Goal: Transaction & Acquisition: Purchase product/service

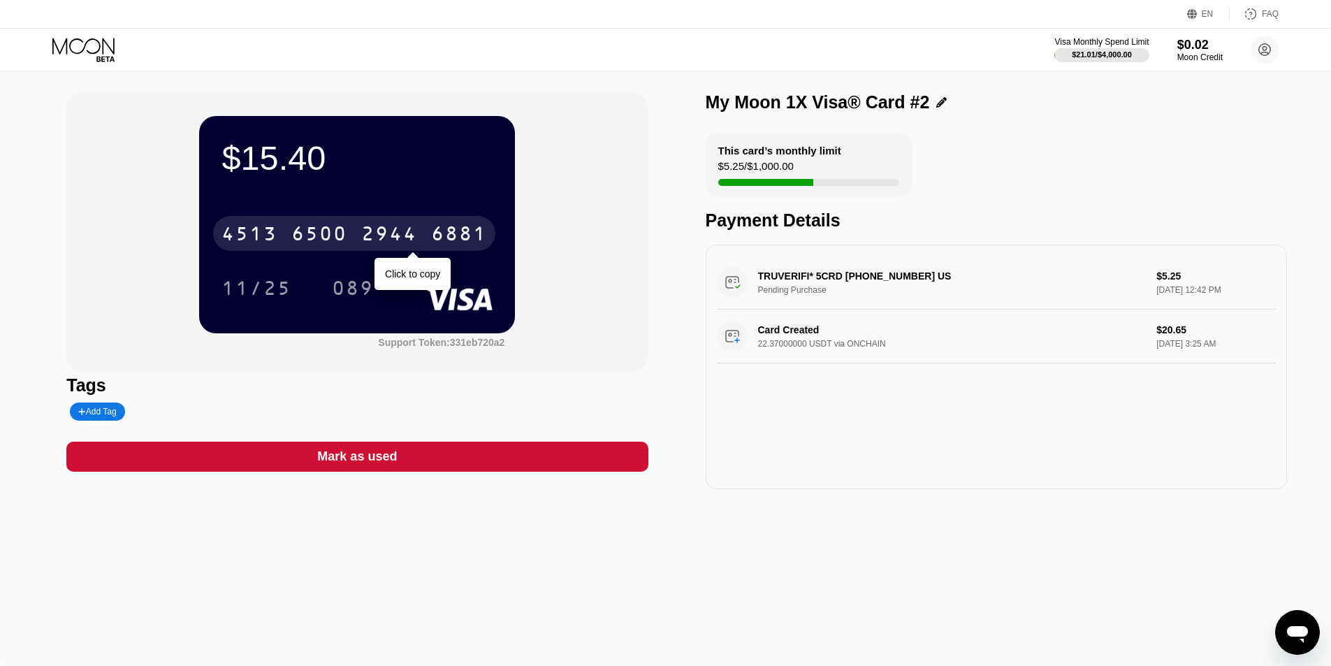
click at [318, 242] on div "6500" at bounding box center [319, 235] width 56 height 22
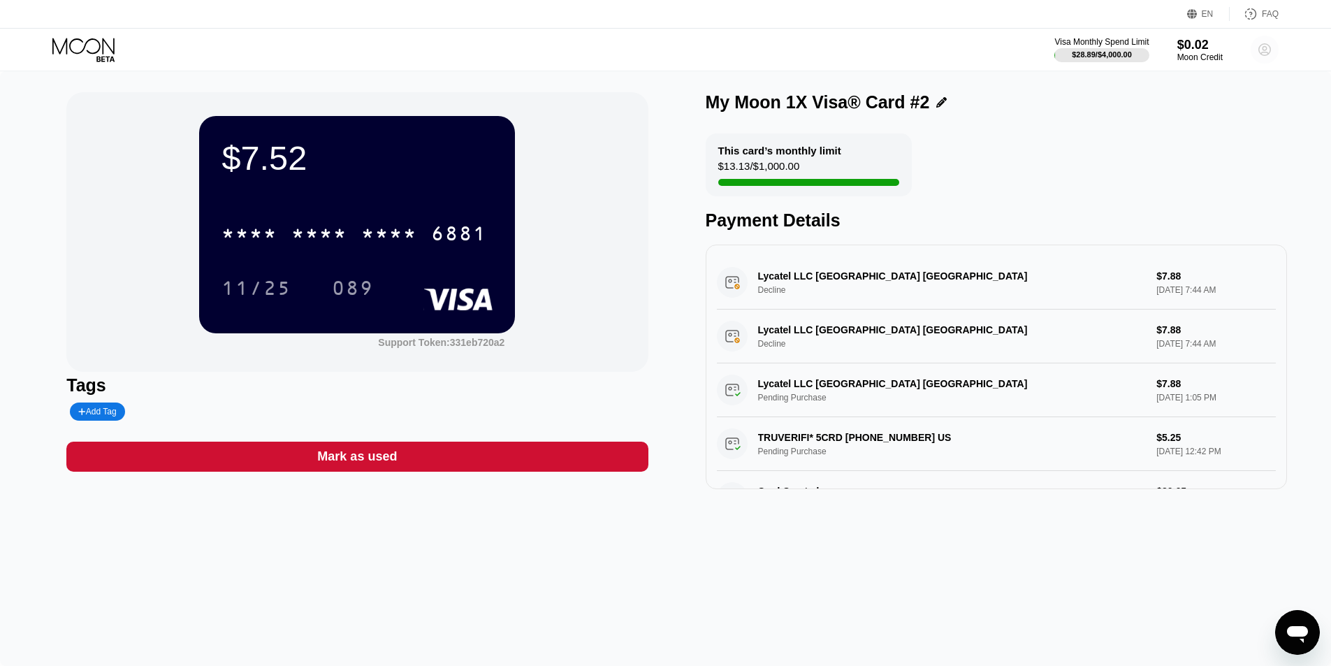
click at [1262, 56] on circle at bounding box center [1264, 50] width 28 height 28
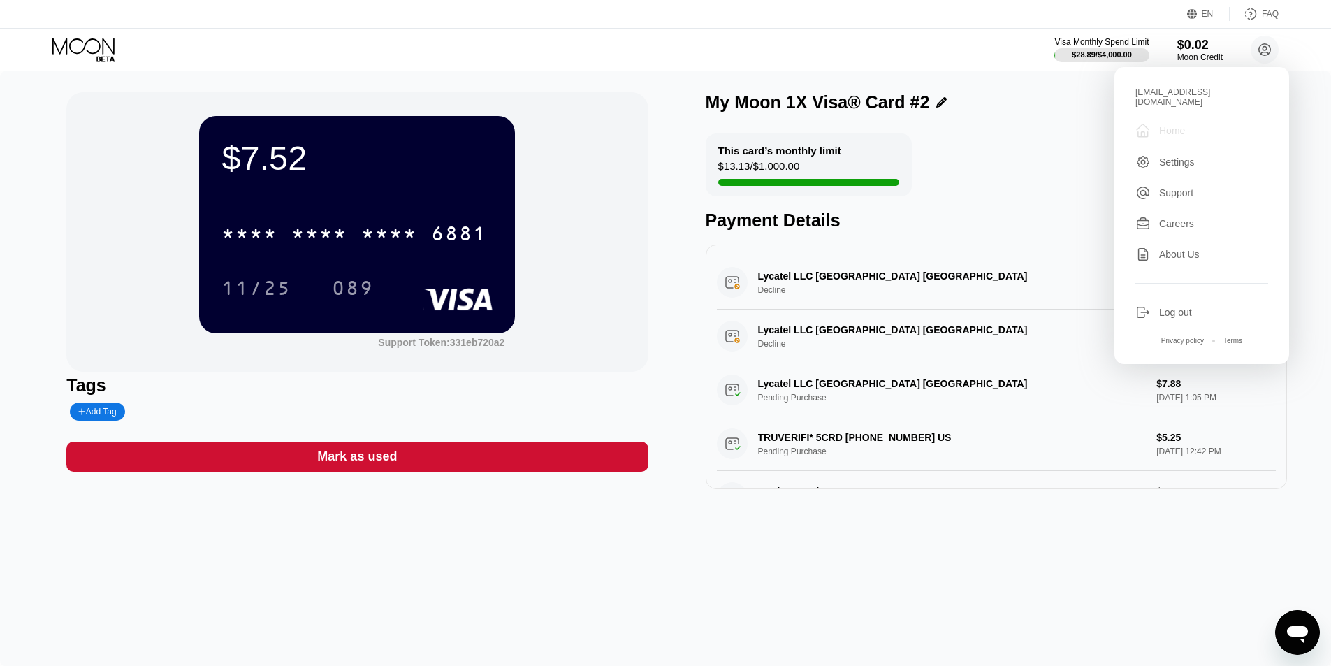
click at [1164, 125] on div "Home" at bounding box center [1172, 130] width 26 height 11
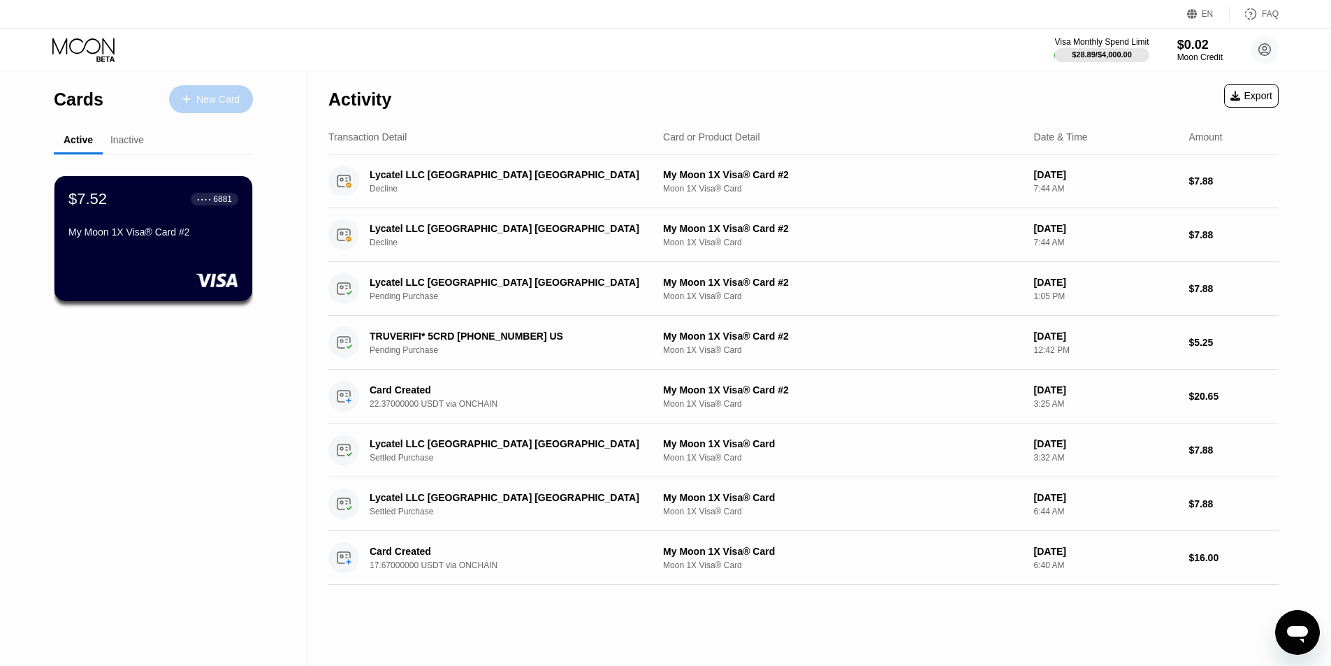
click at [214, 90] on div "New Card" at bounding box center [211, 99] width 84 height 28
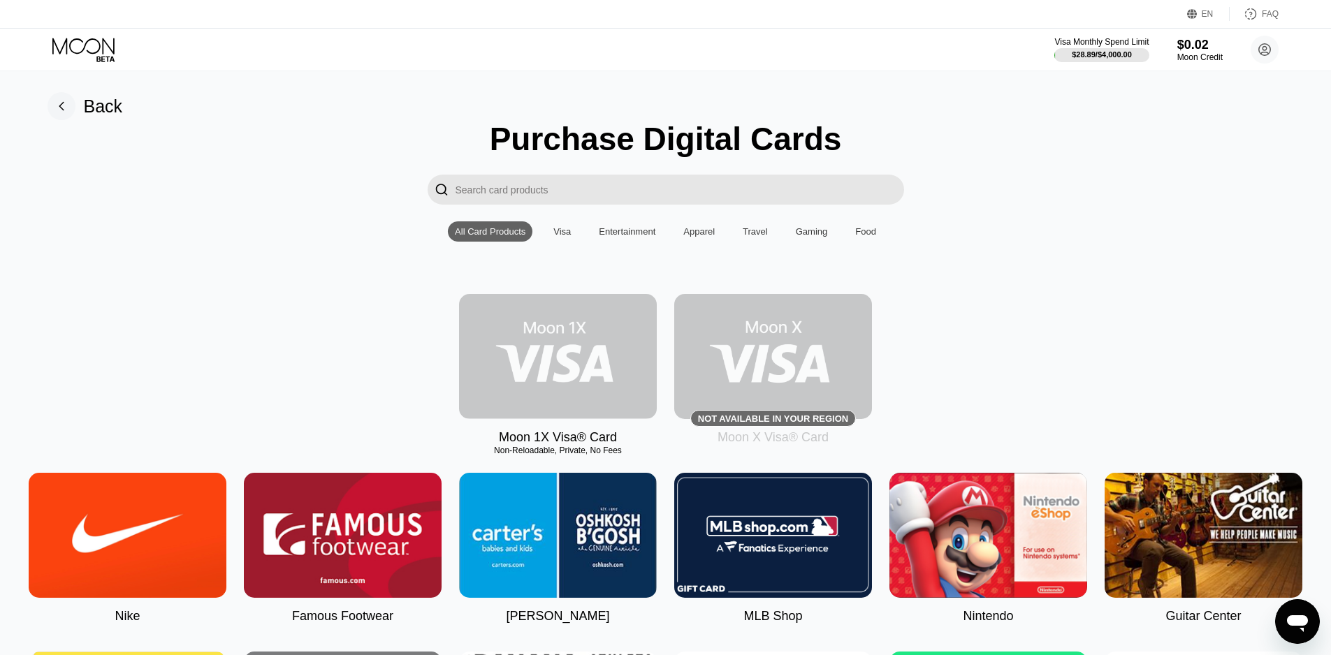
click at [580, 346] on img at bounding box center [558, 356] width 198 height 125
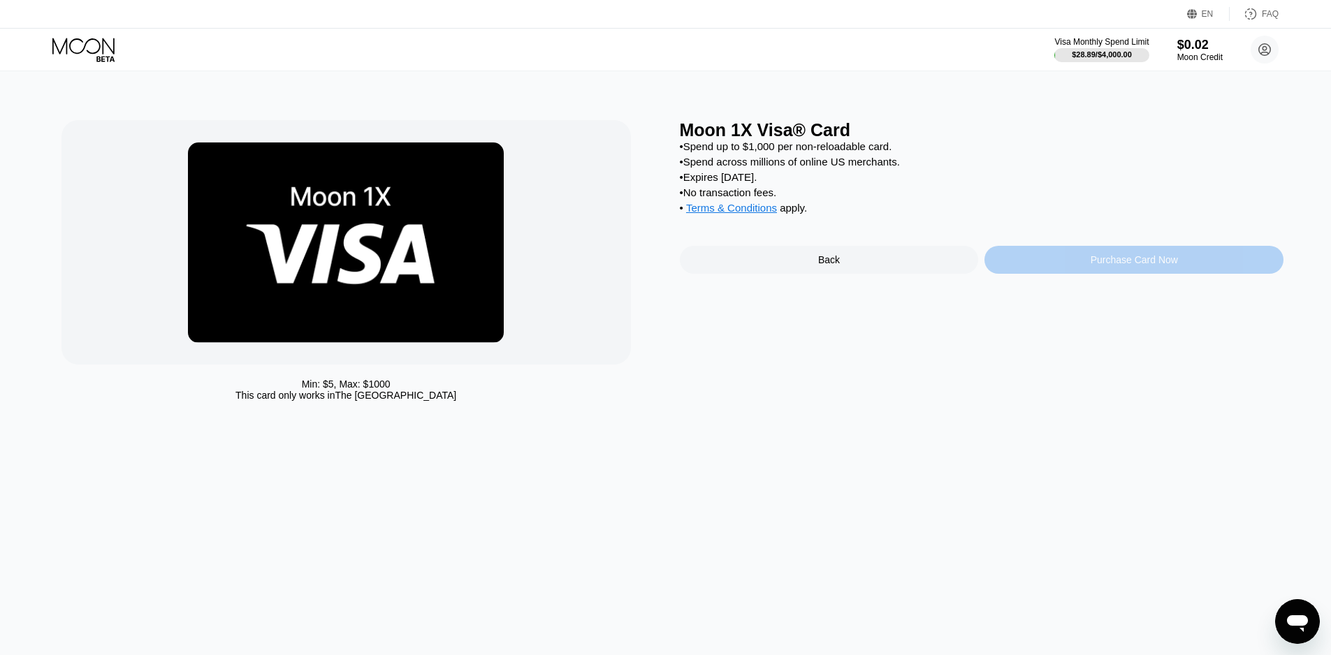
click at [1083, 269] on div "Purchase Card Now" at bounding box center [1133, 260] width 299 height 28
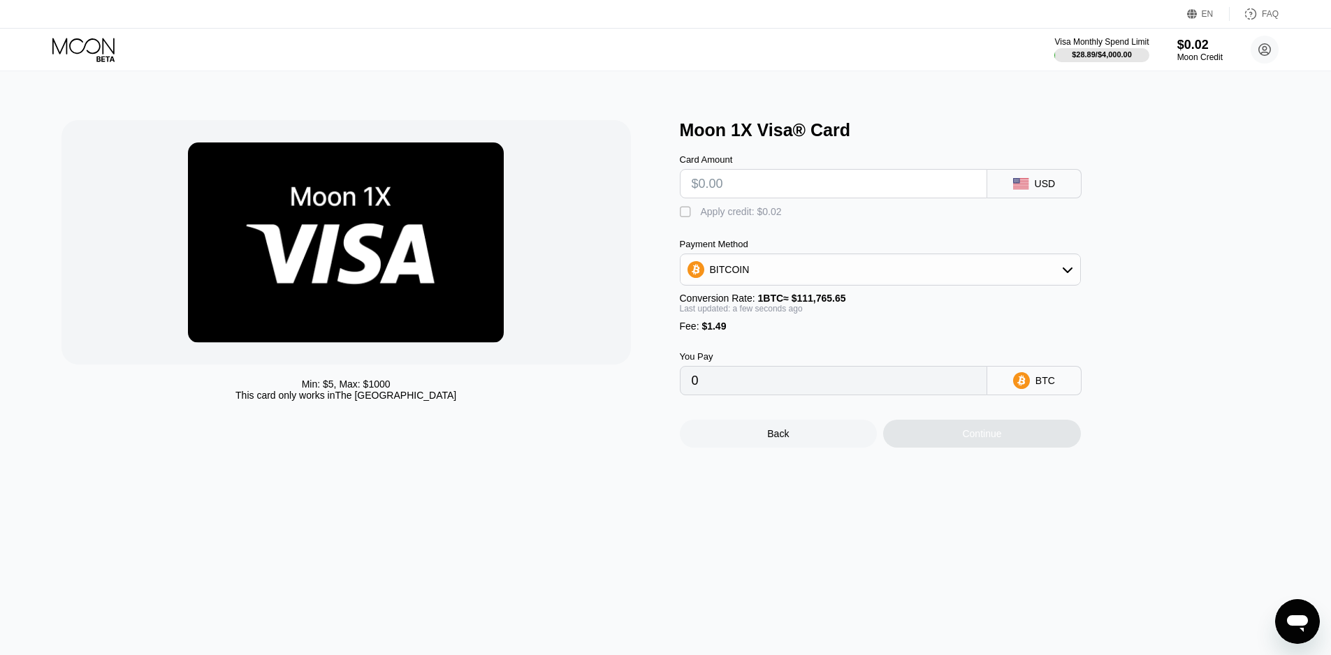
click at [777, 187] on input "text" at bounding box center [834, 184] width 284 height 28
type input "$8"
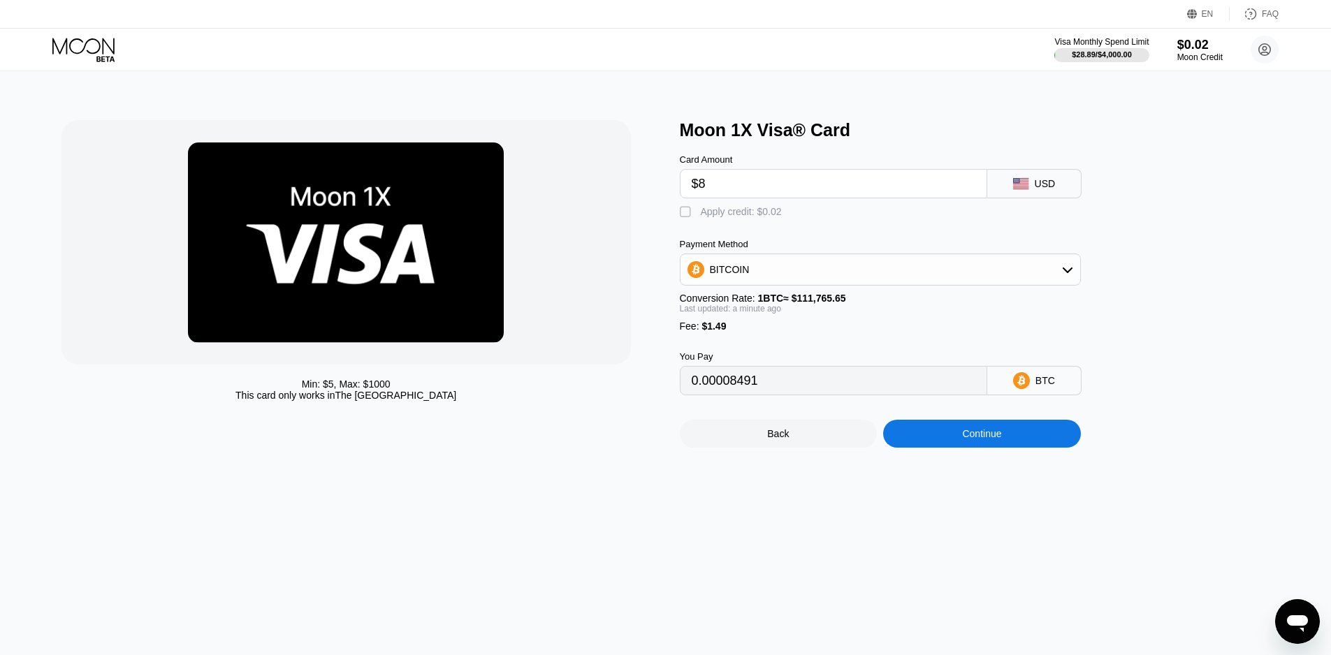
type input "0.00008491"
type input "0"
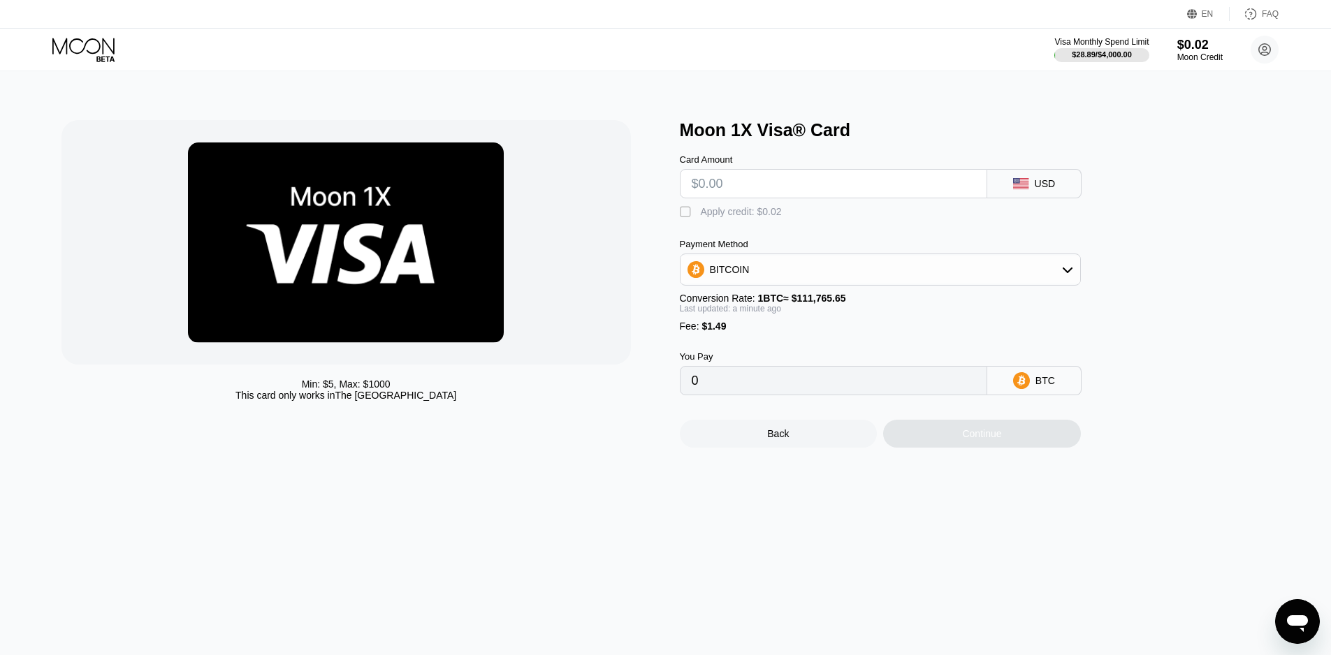
type input "$8"
type input "0.00008491"
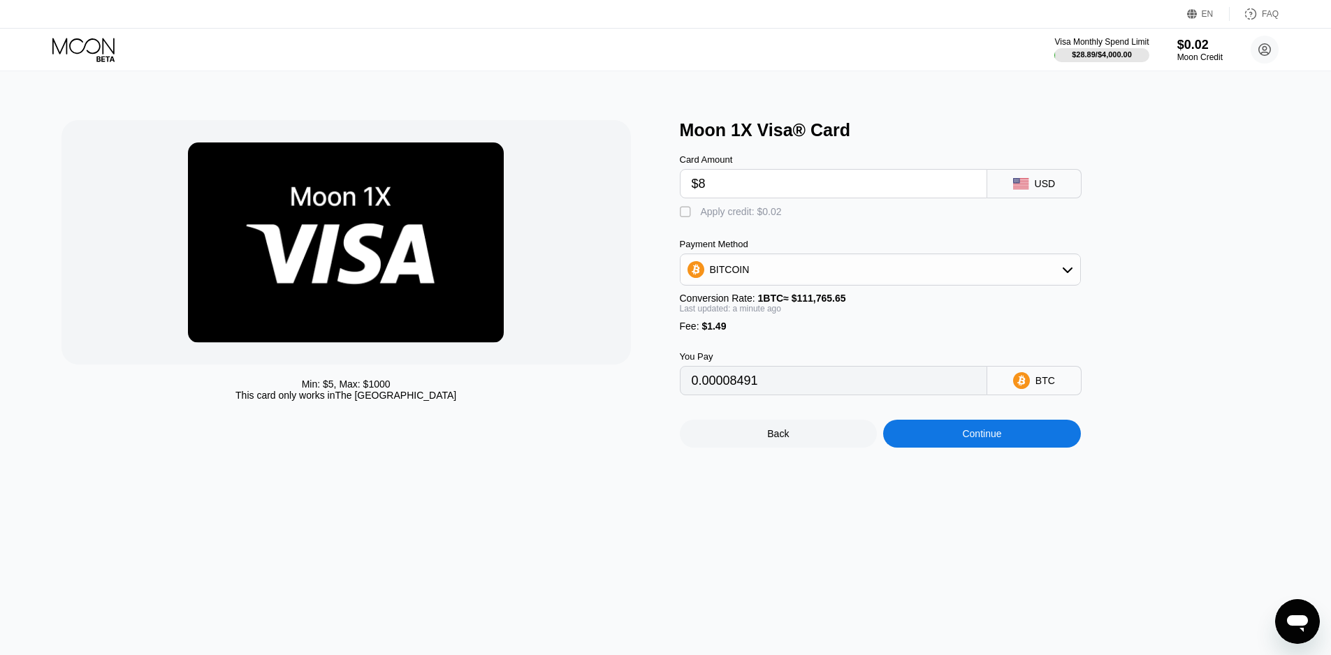
type input "$8"
click at [770, 279] on div "BITCOIN" at bounding box center [880, 270] width 400 height 28
click at [777, 344] on span "USDT on TRON" at bounding box center [748, 338] width 71 height 11
type input "9.59"
click at [777, 284] on div "USDT on TRON" at bounding box center [880, 270] width 400 height 28
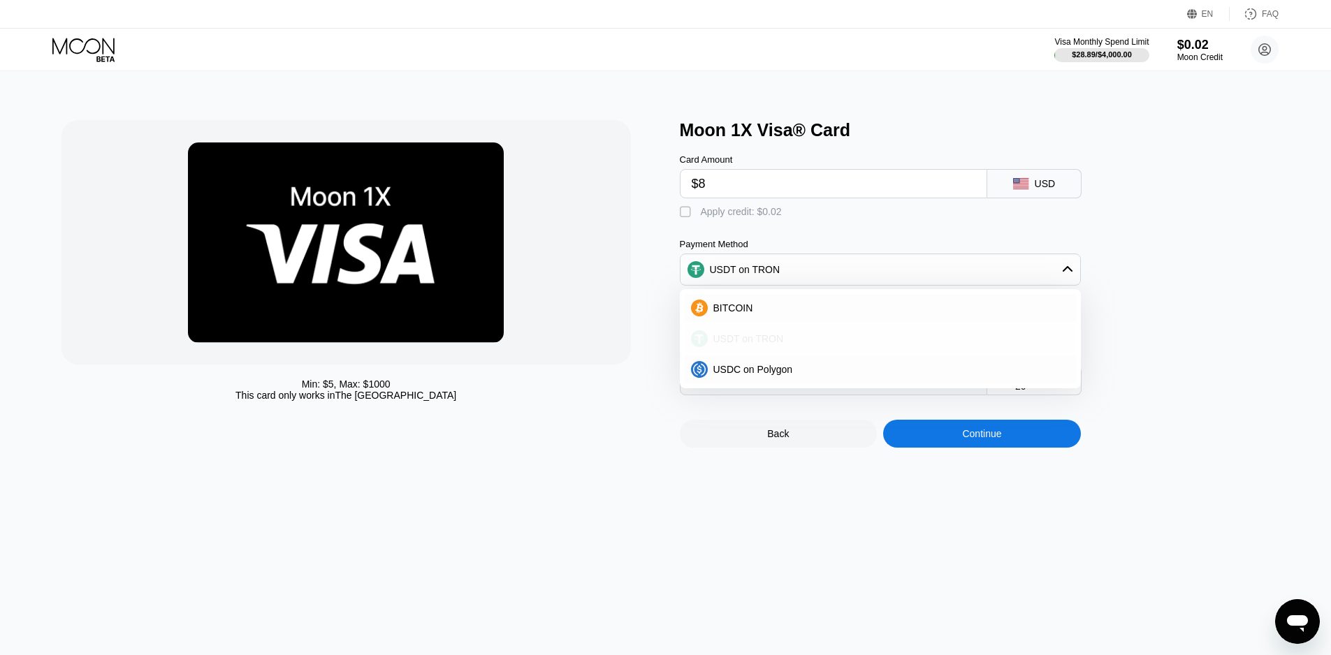
click at [775, 344] on span "USDT on TRON" at bounding box center [748, 338] width 71 height 11
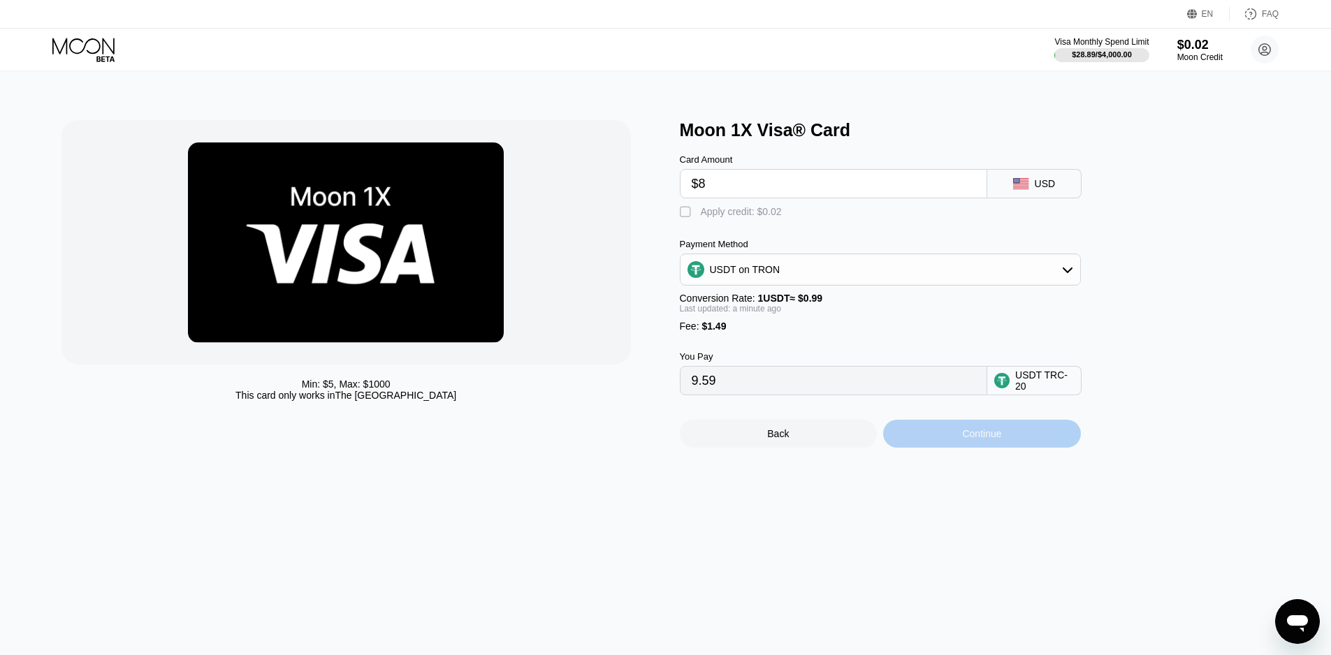
click at [926, 444] on div "Continue" at bounding box center [982, 434] width 198 height 28
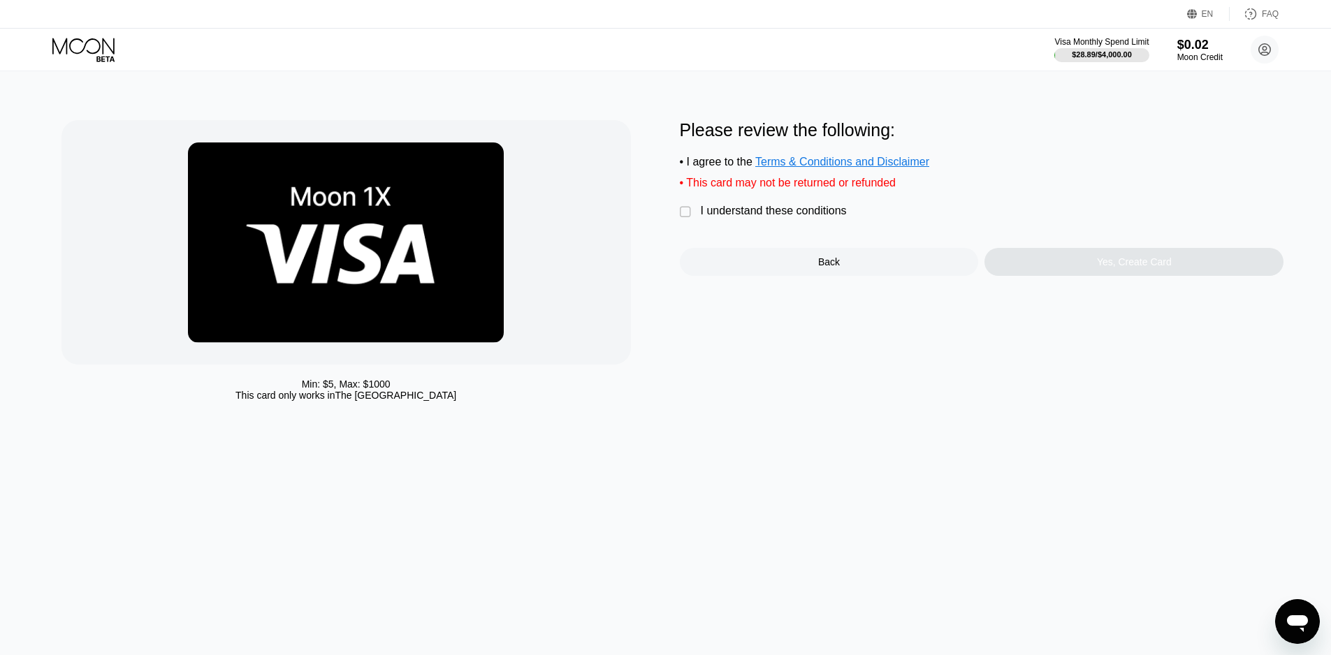
click at [680, 219] on div "" at bounding box center [687, 212] width 14 height 14
click at [1097, 271] on div "Yes, Create Card" at bounding box center [1133, 262] width 299 height 28
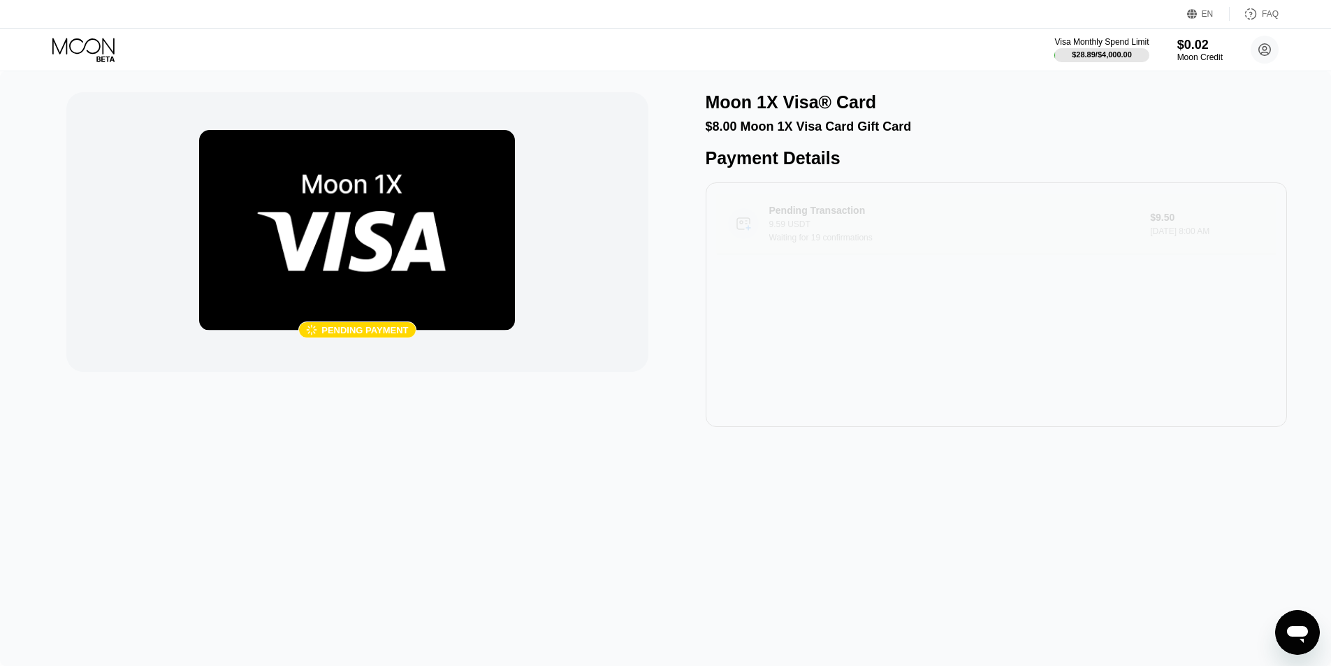
click at [1032, 240] on div "Pending Transaction 9.59 USDT Waiting for 19 confirmations" at bounding box center [954, 224] width 370 height 38
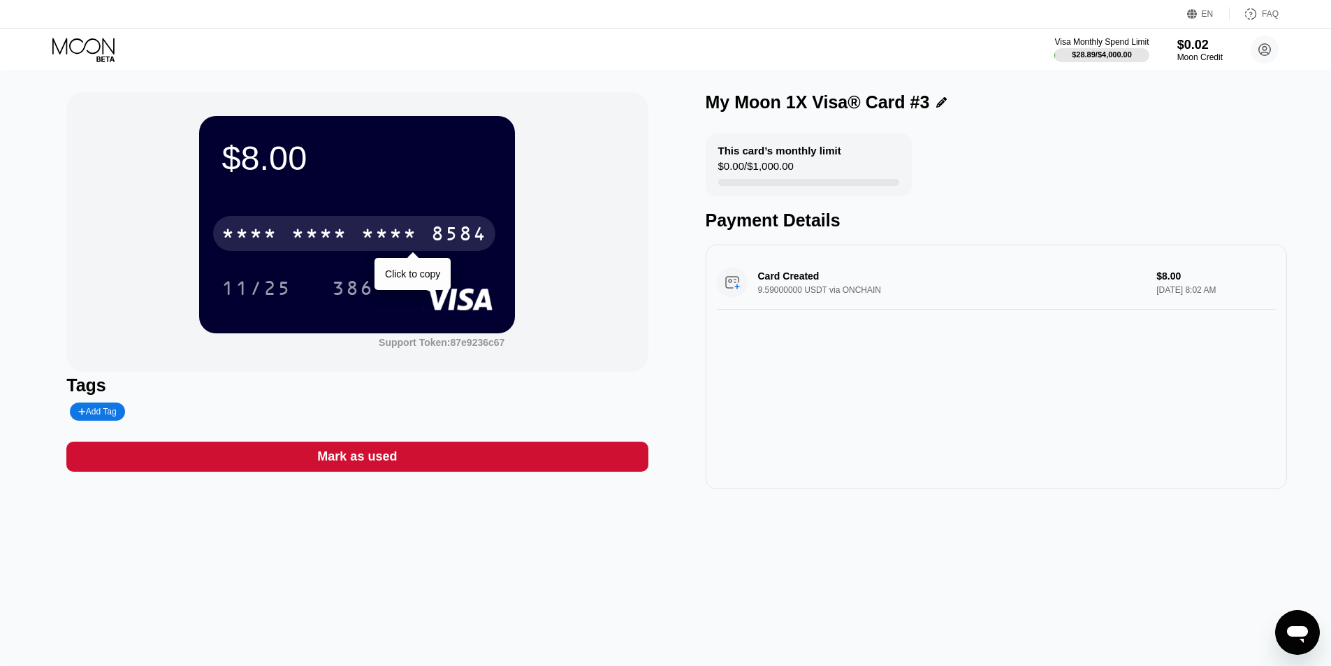
click at [363, 231] on div "* * * *" at bounding box center [389, 235] width 56 height 22
